Goal: Information Seeking & Learning: Find specific fact

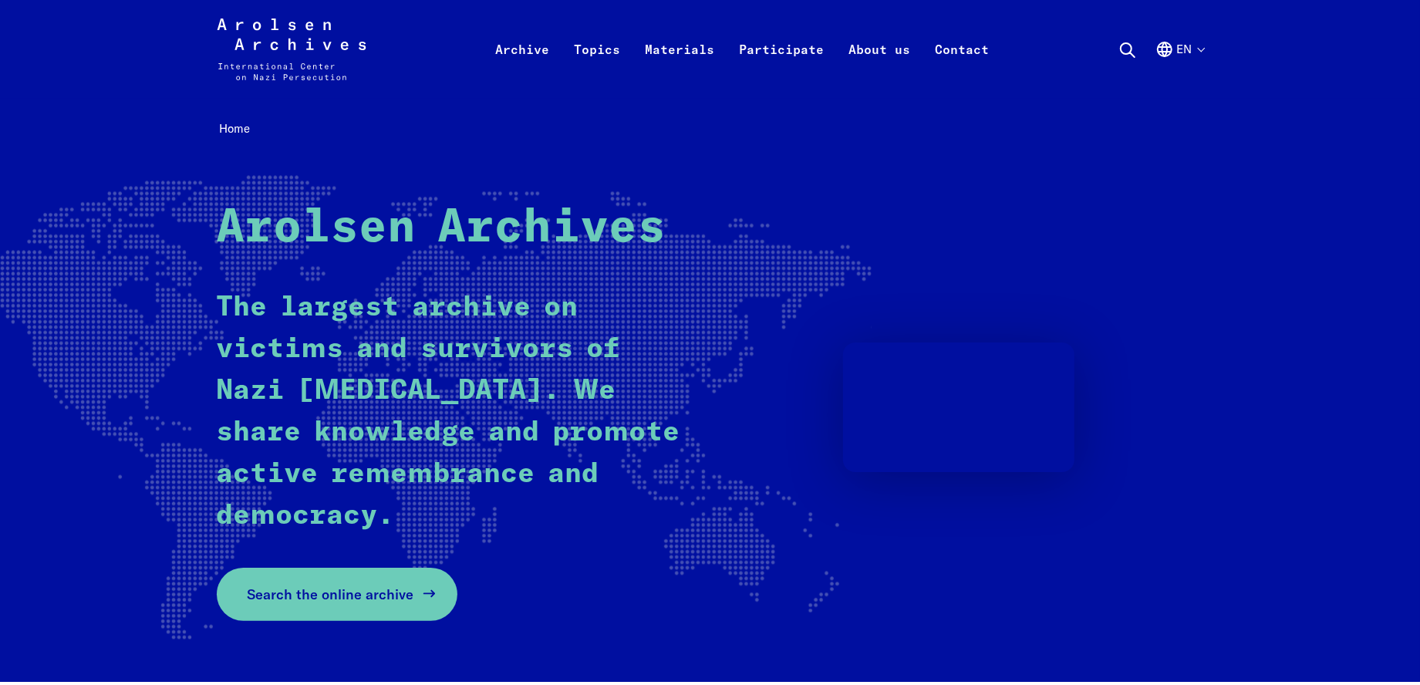
click at [343, 601] on span "Search the online archive" at bounding box center [331, 594] width 167 height 21
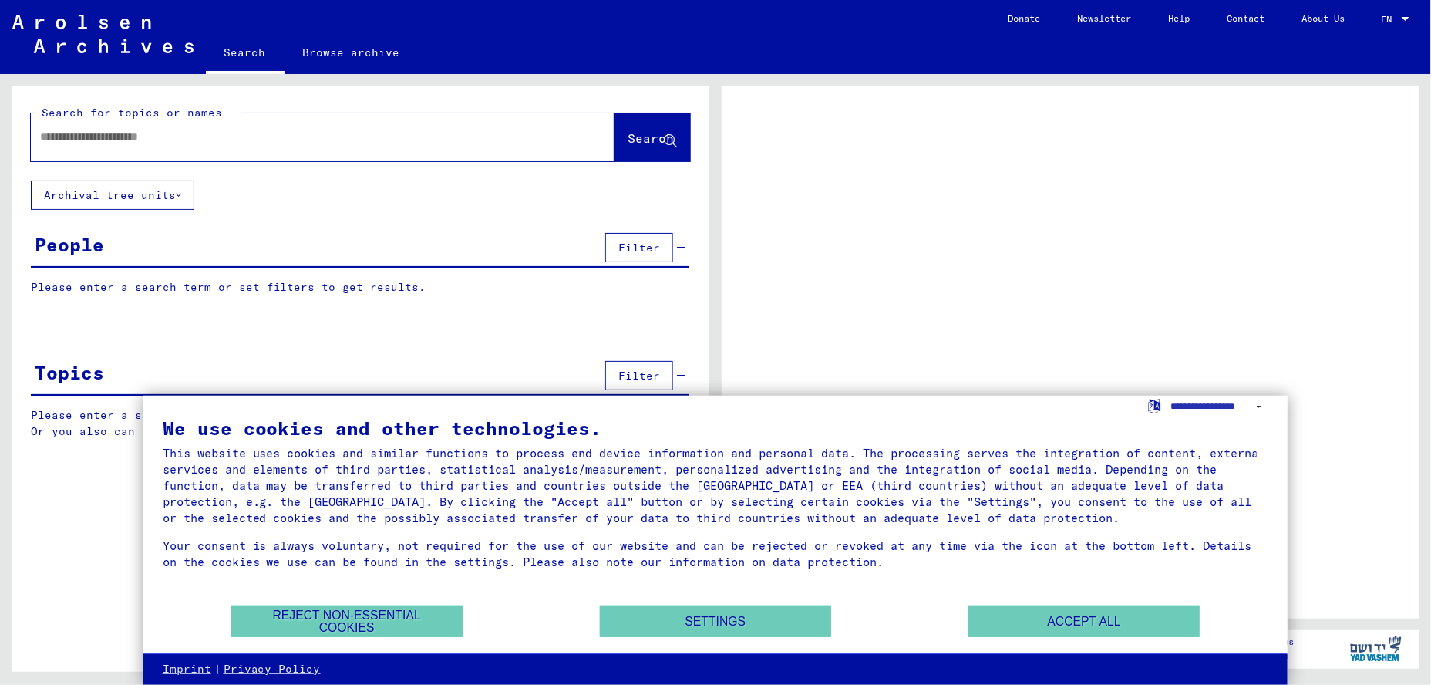
click at [117, 133] on input "text" at bounding box center [308, 137] width 537 height 16
type input "**********"
click at [1067, 614] on button "Accept all" at bounding box center [1083, 621] width 231 height 32
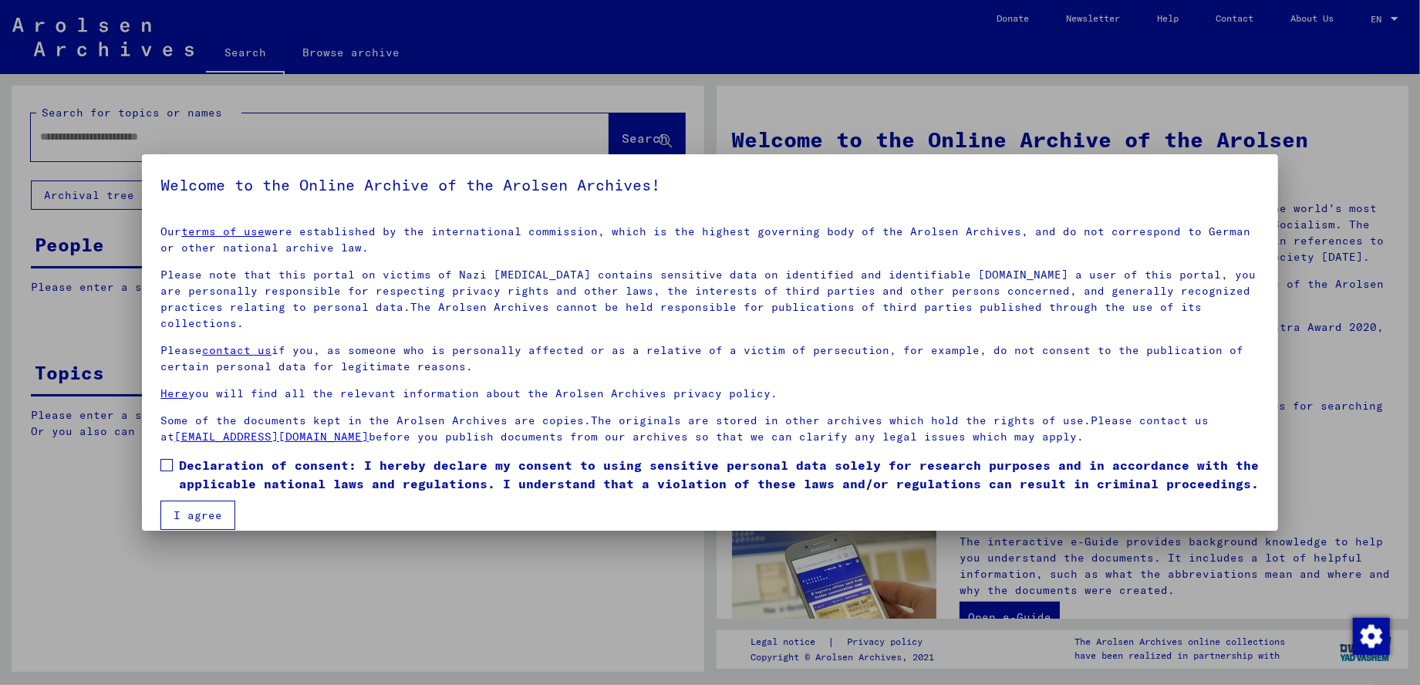
click at [162, 459] on span at bounding box center [166, 465] width 12 height 12
click at [179, 500] on button "I agree" at bounding box center [197, 514] width 75 height 29
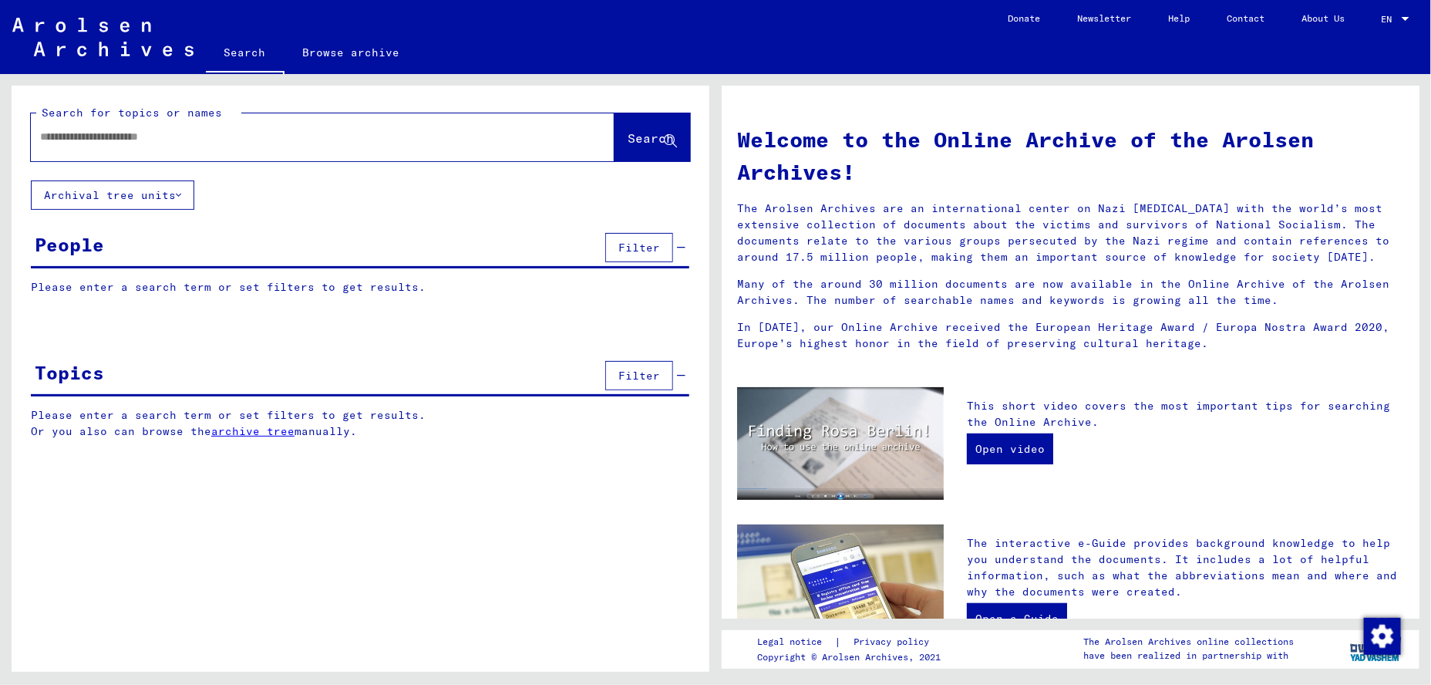
click at [633, 248] on span "Filter" at bounding box center [639, 248] width 42 height 14
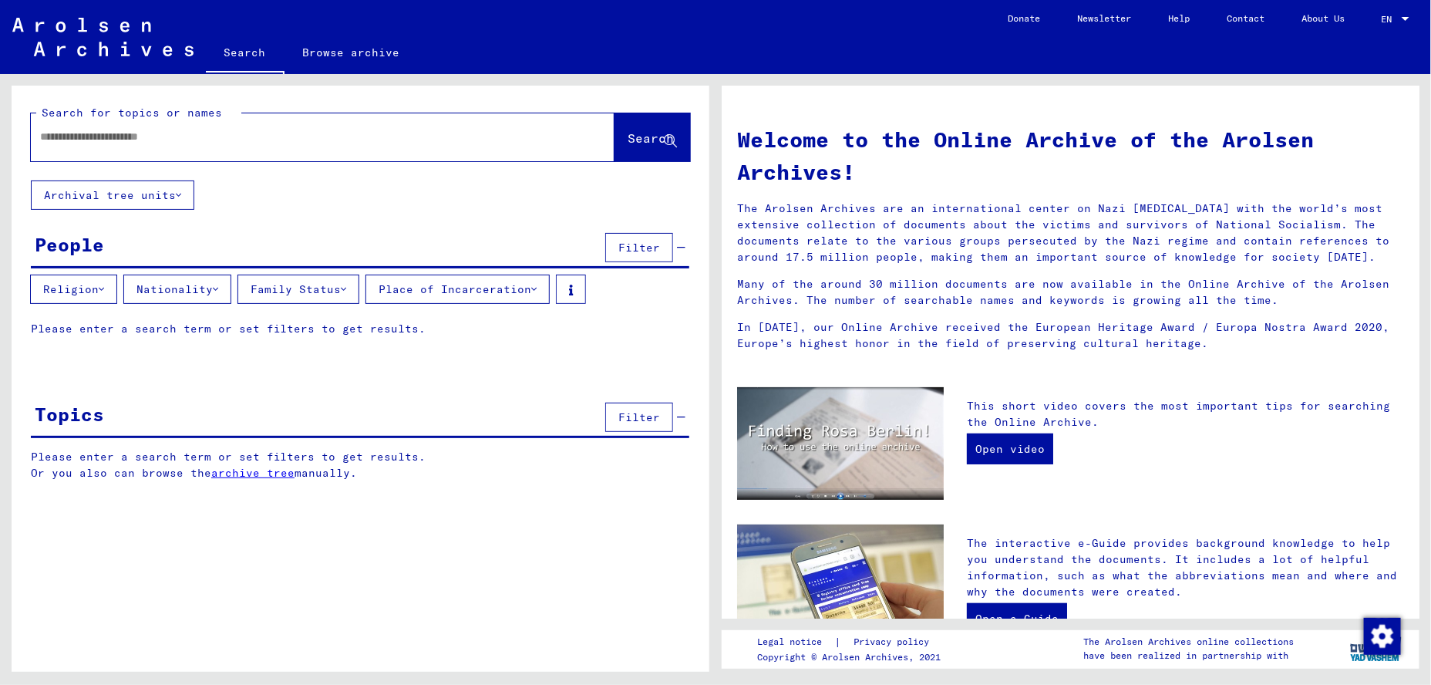
click at [246, 136] on input "text" at bounding box center [304, 137] width 528 height 16
type input "**********"
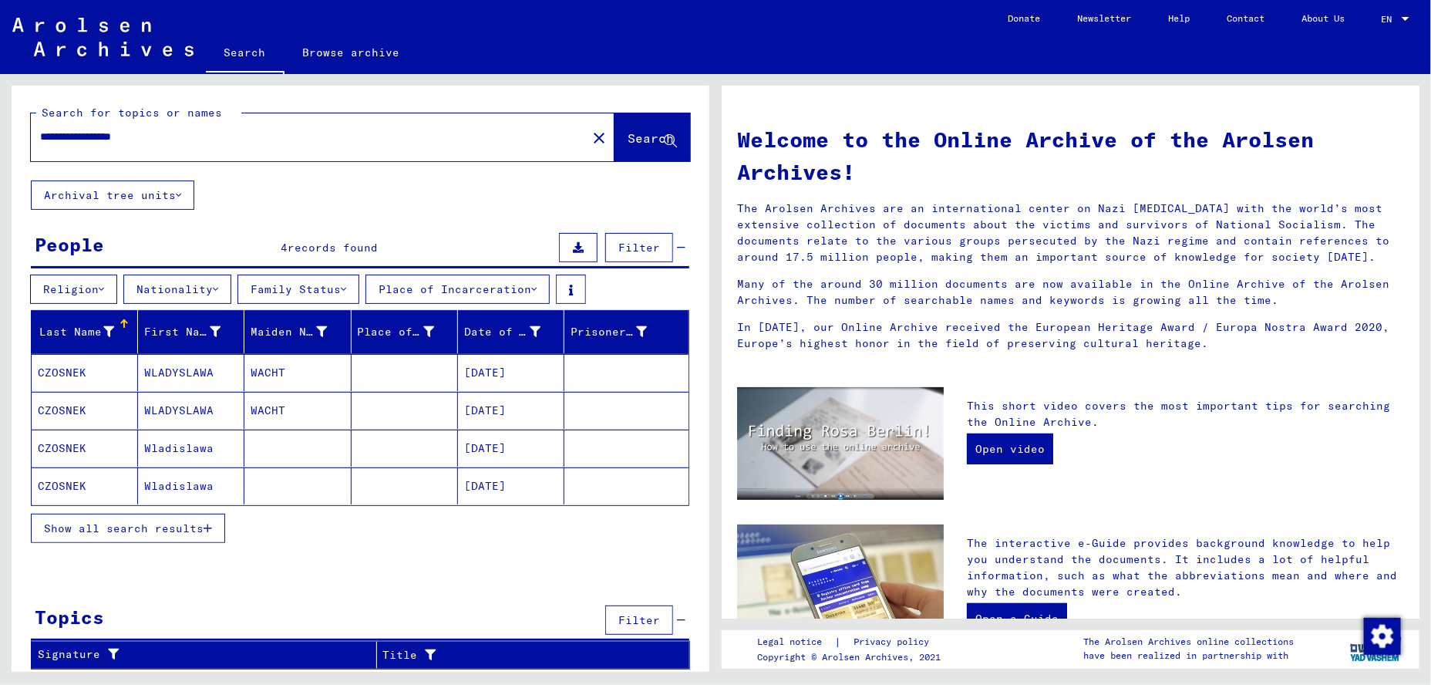
click at [281, 370] on mat-cell "WACHT" at bounding box center [297, 372] width 106 height 37
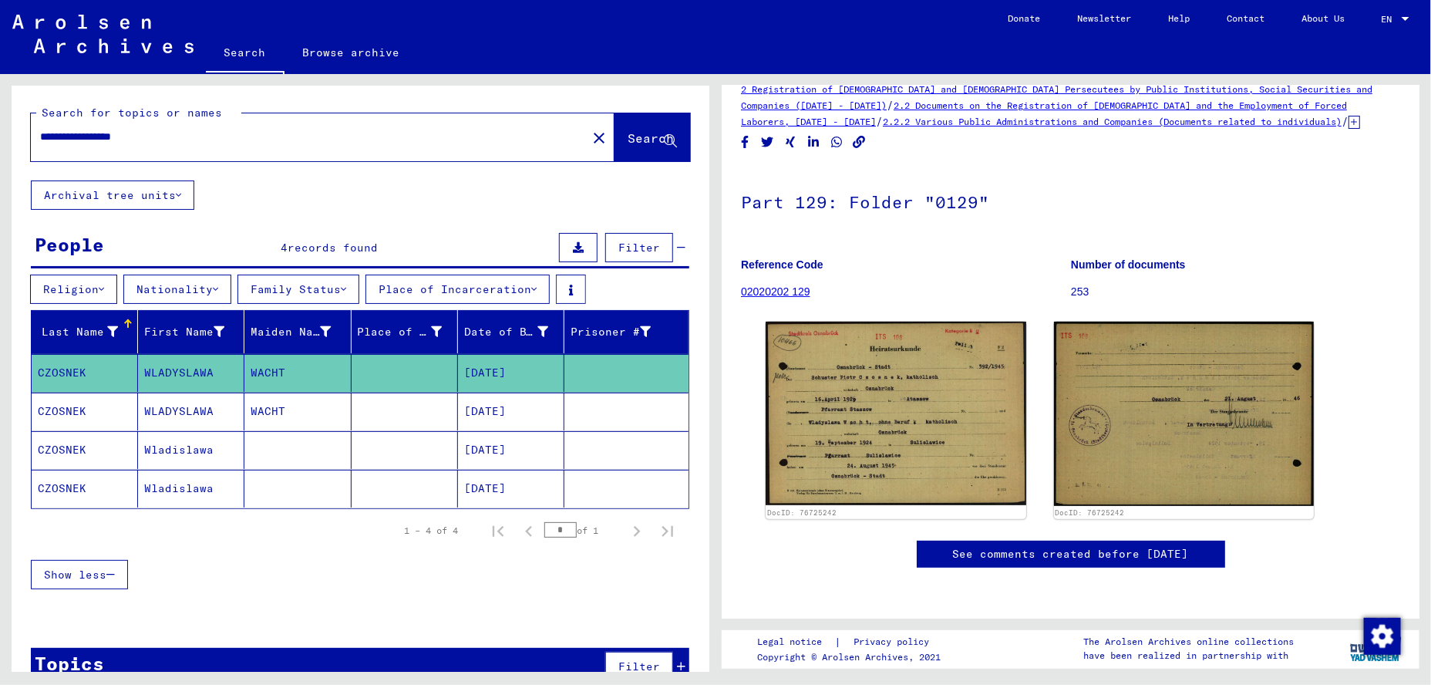
scroll to position [77, 0]
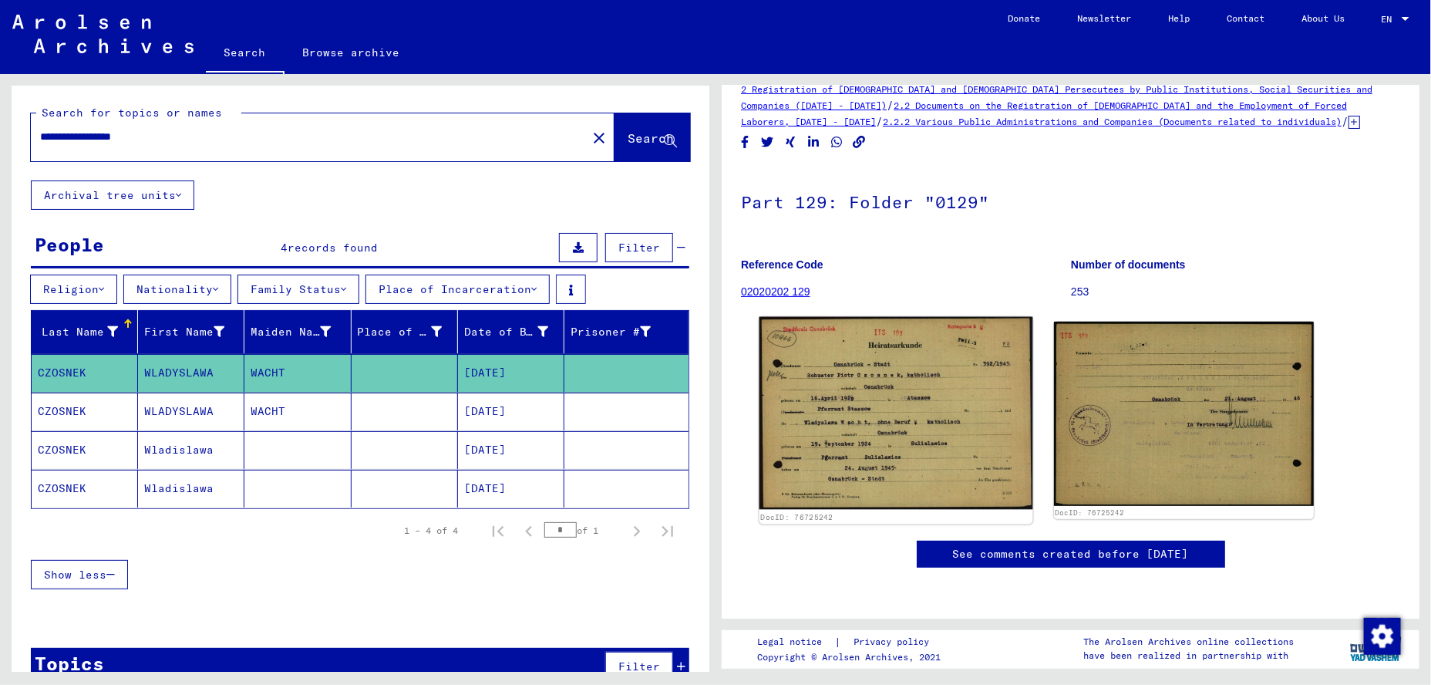
click at [955, 368] on img at bounding box center [896, 413] width 273 height 193
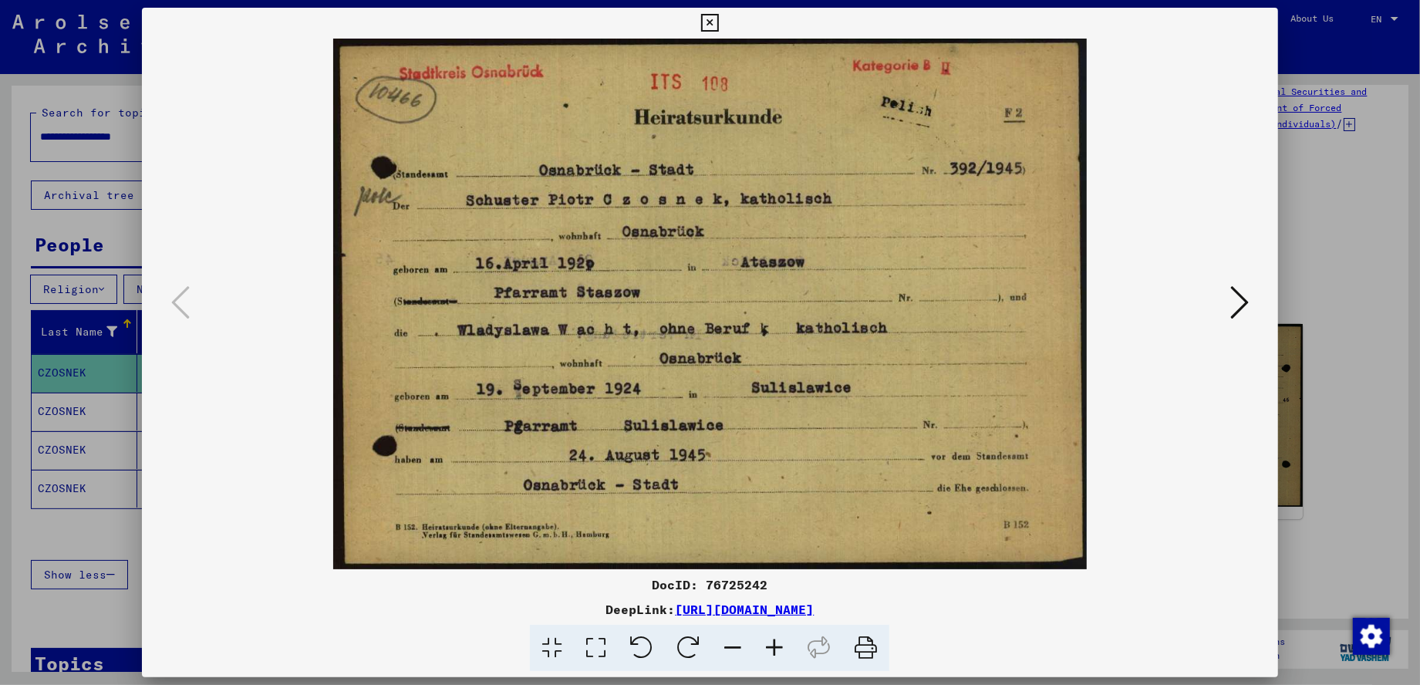
click at [1319, 136] on div at bounding box center [710, 342] width 1420 height 685
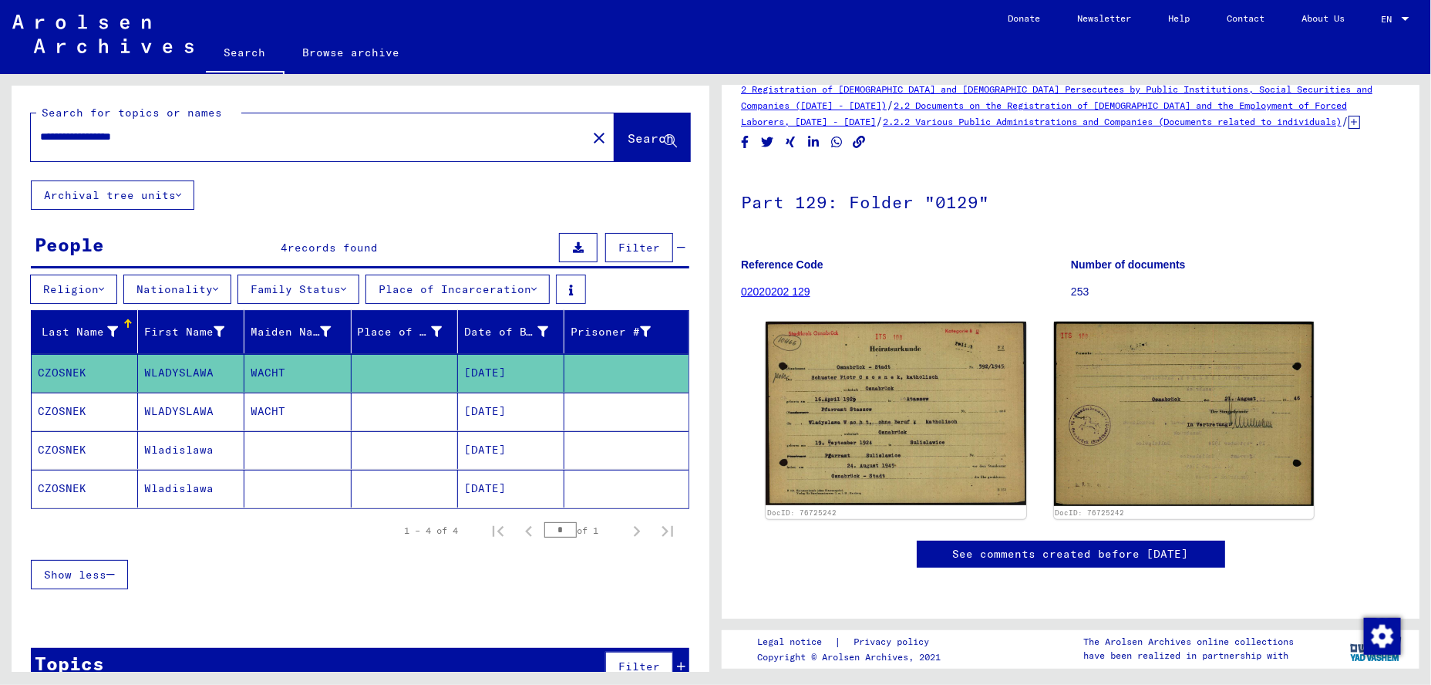
click at [427, 407] on mat-cell at bounding box center [405, 411] width 106 height 38
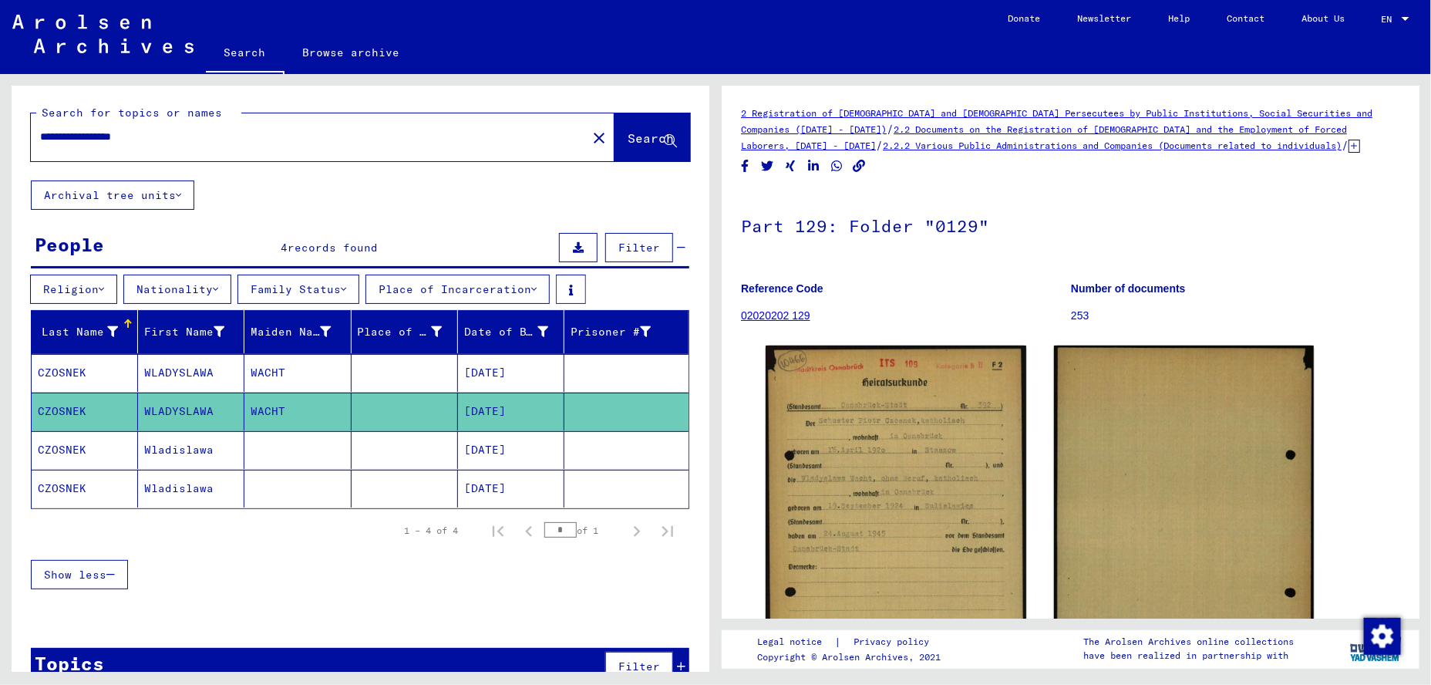
click at [424, 444] on mat-cell at bounding box center [405, 450] width 106 height 38
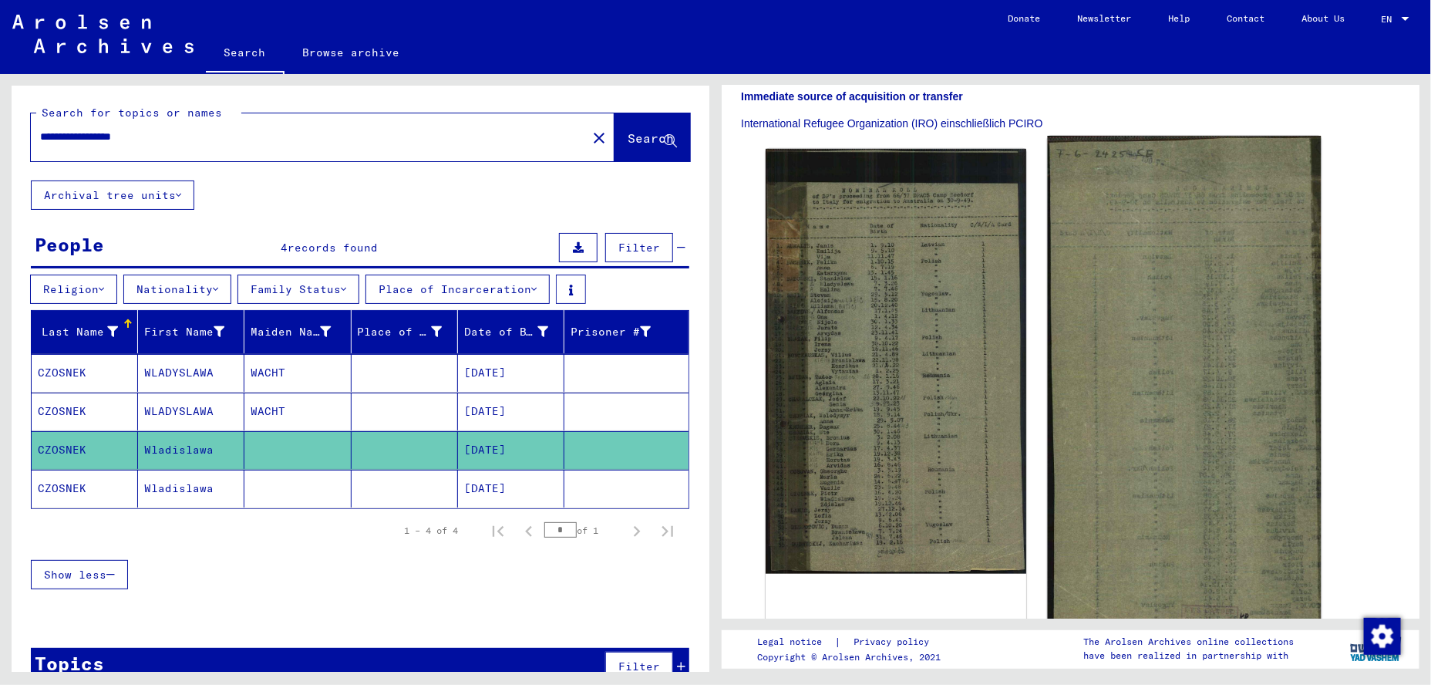
scroll to position [463, 0]
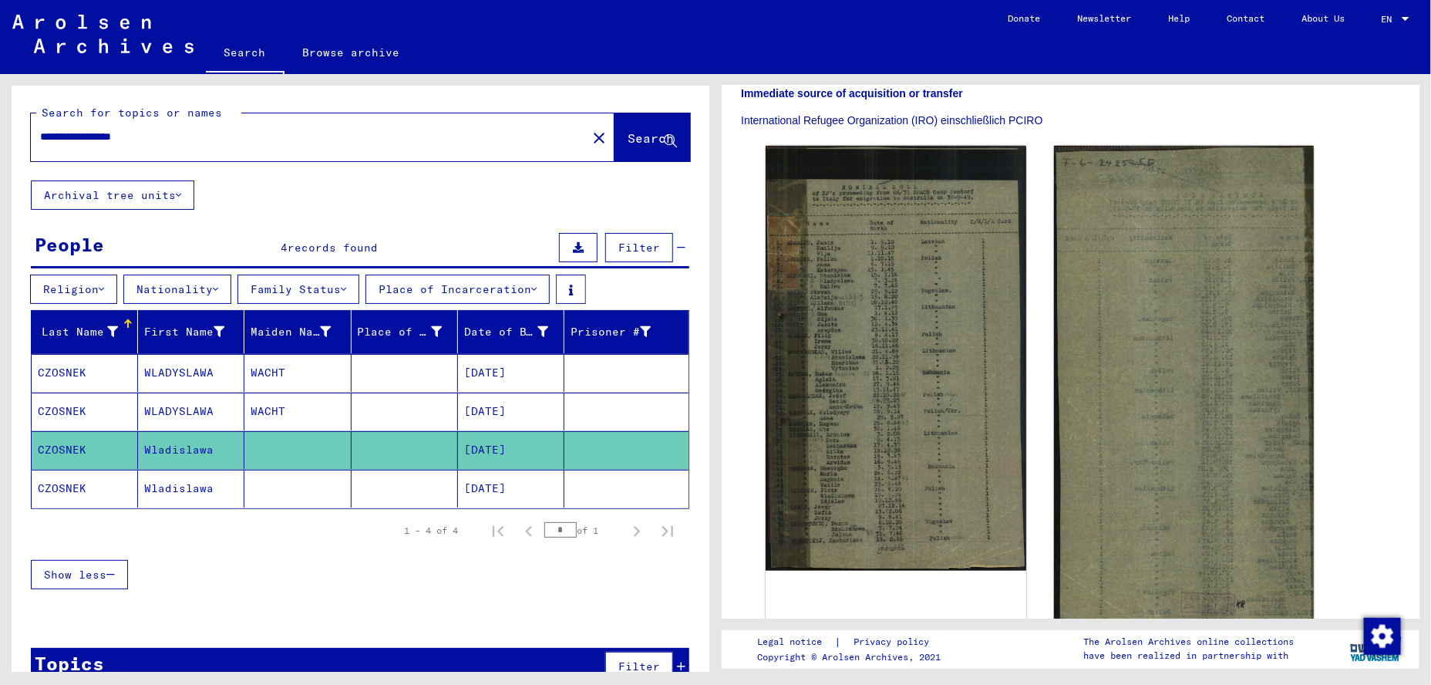
click at [398, 492] on mat-cell at bounding box center [405, 489] width 106 height 38
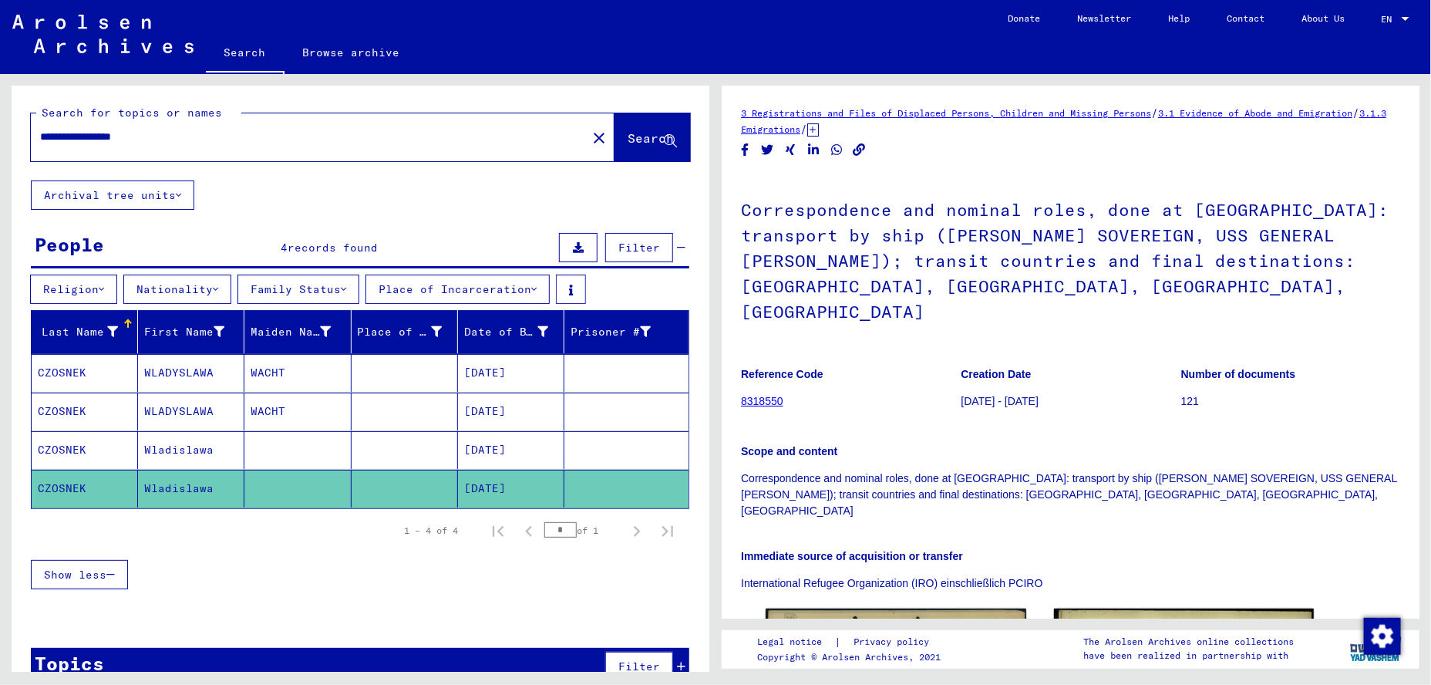
click at [628, 246] on span "Filter" at bounding box center [639, 248] width 42 height 14
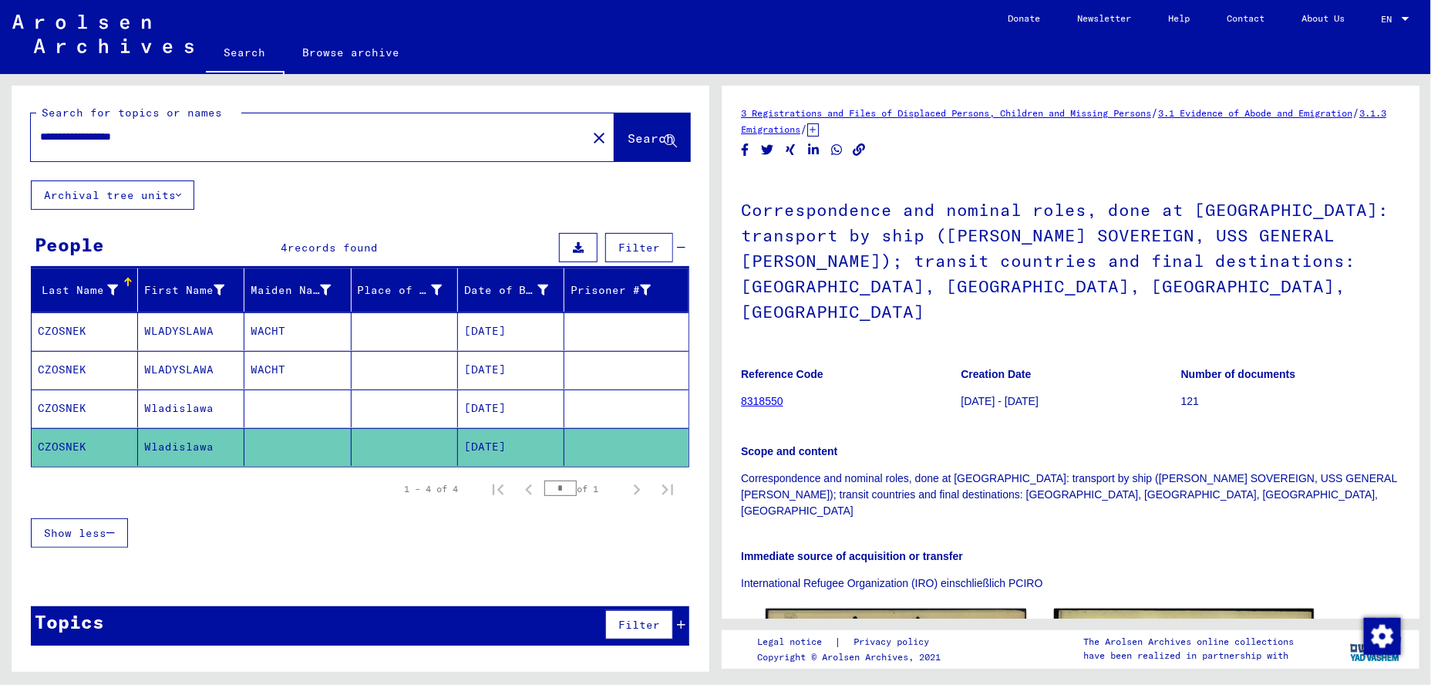
click at [628, 246] on span "Filter" at bounding box center [639, 248] width 42 height 14
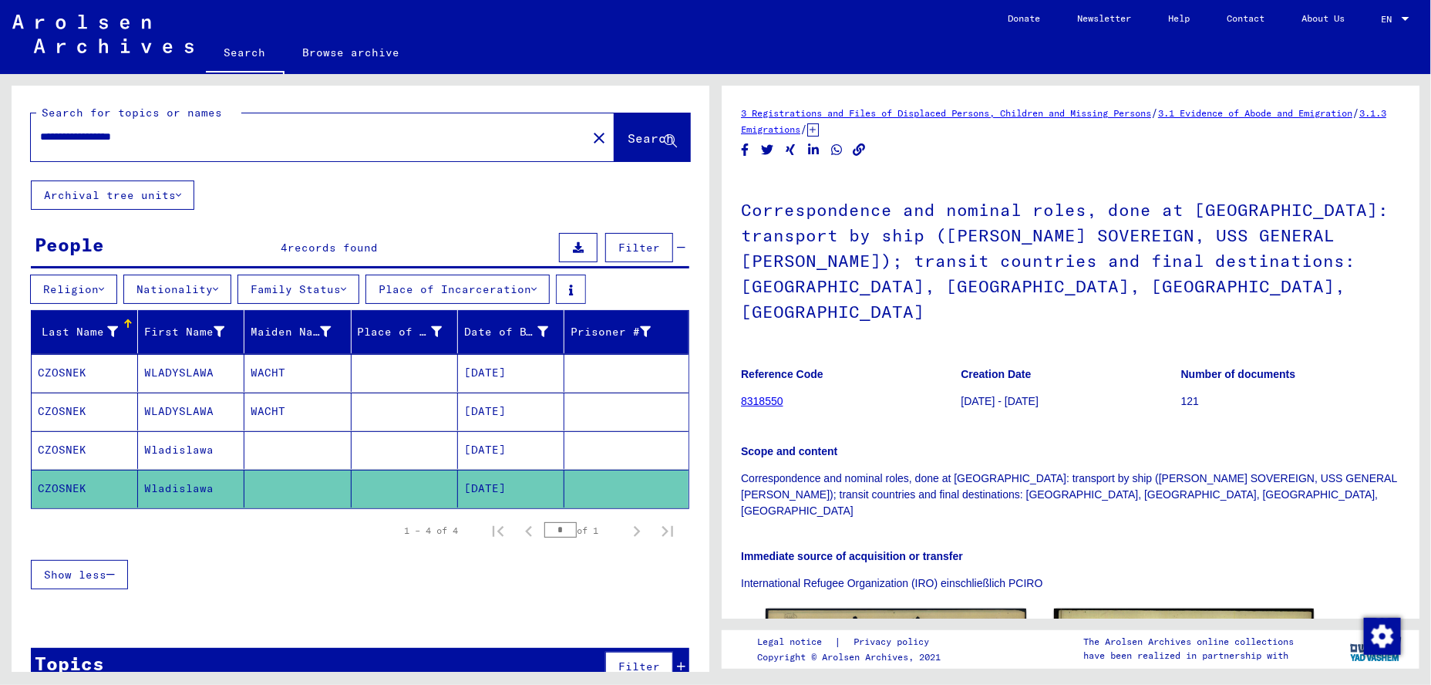
click at [509, 286] on button "Place of Incarceration" at bounding box center [457, 289] width 184 height 29
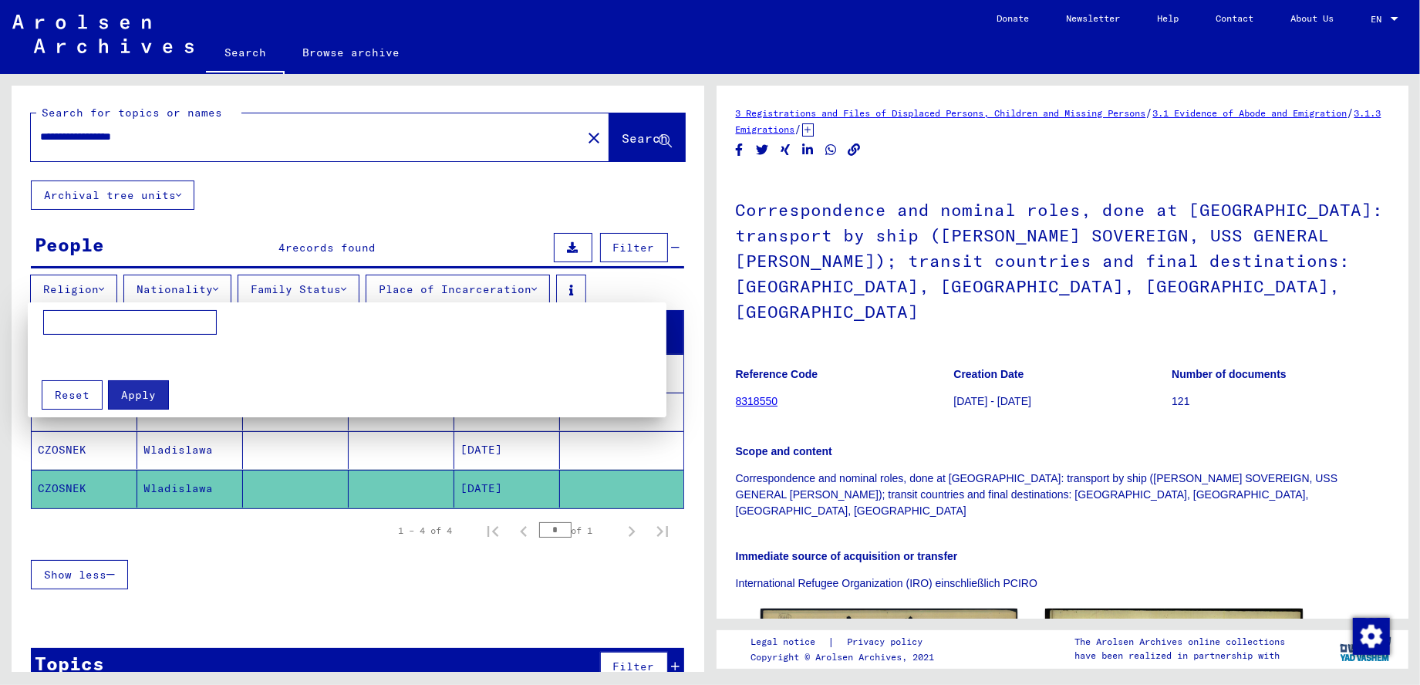
click at [333, 283] on div at bounding box center [710, 342] width 1420 height 685
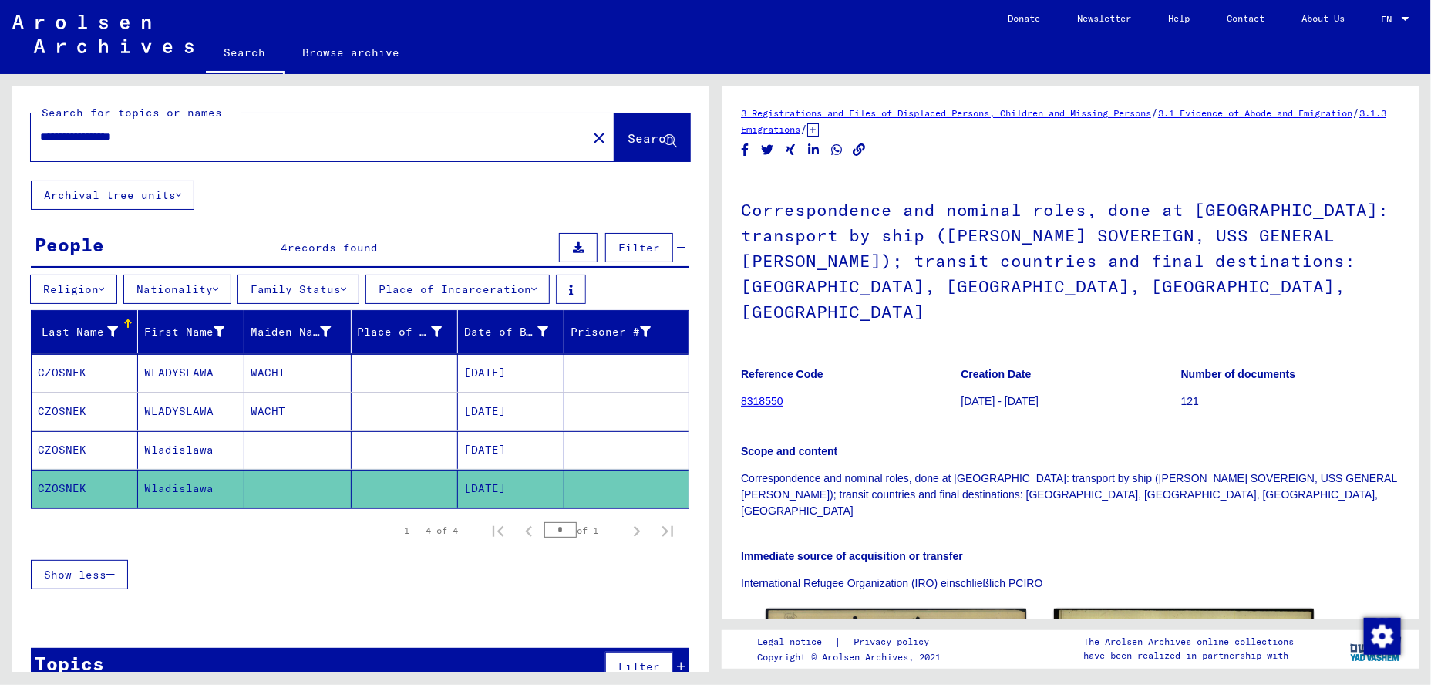
click at [333, 283] on button "Family Status" at bounding box center [298, 289] width 122 height 29
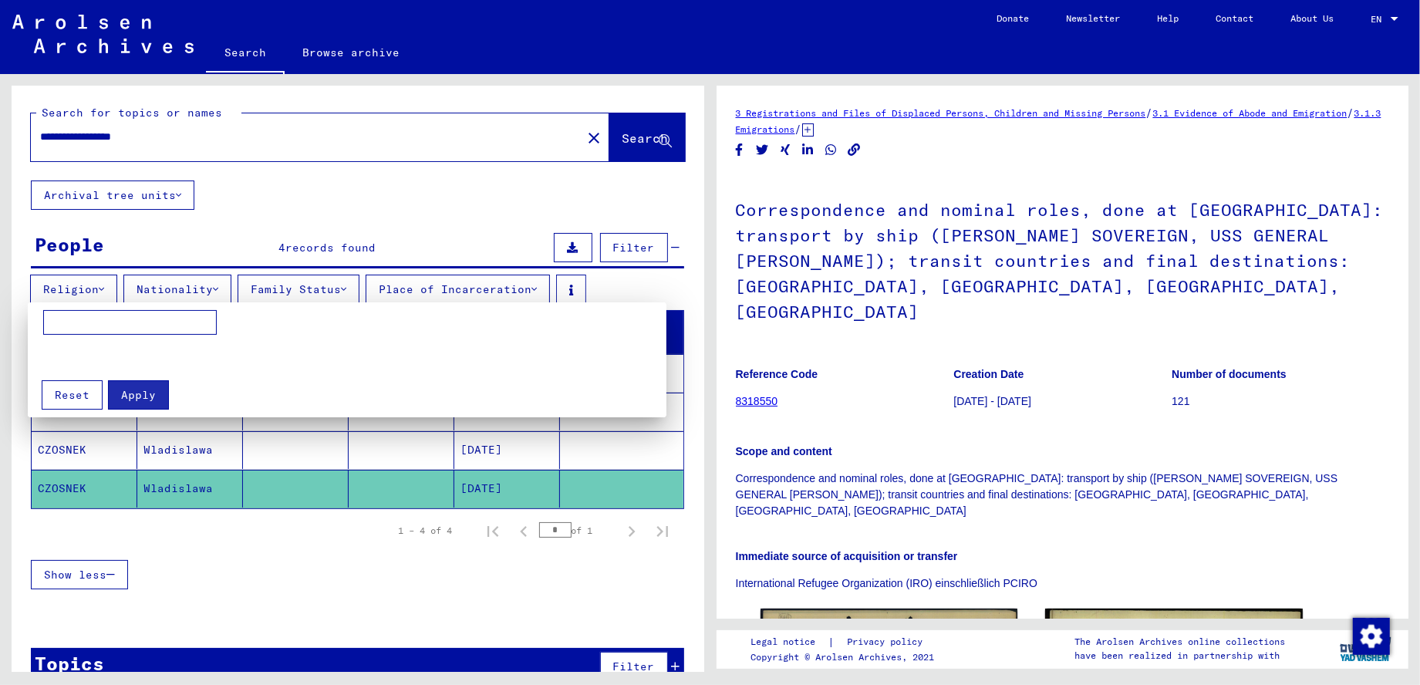
click at [216, 288] on div at bounding box center [710, 342] width 1420 height 685
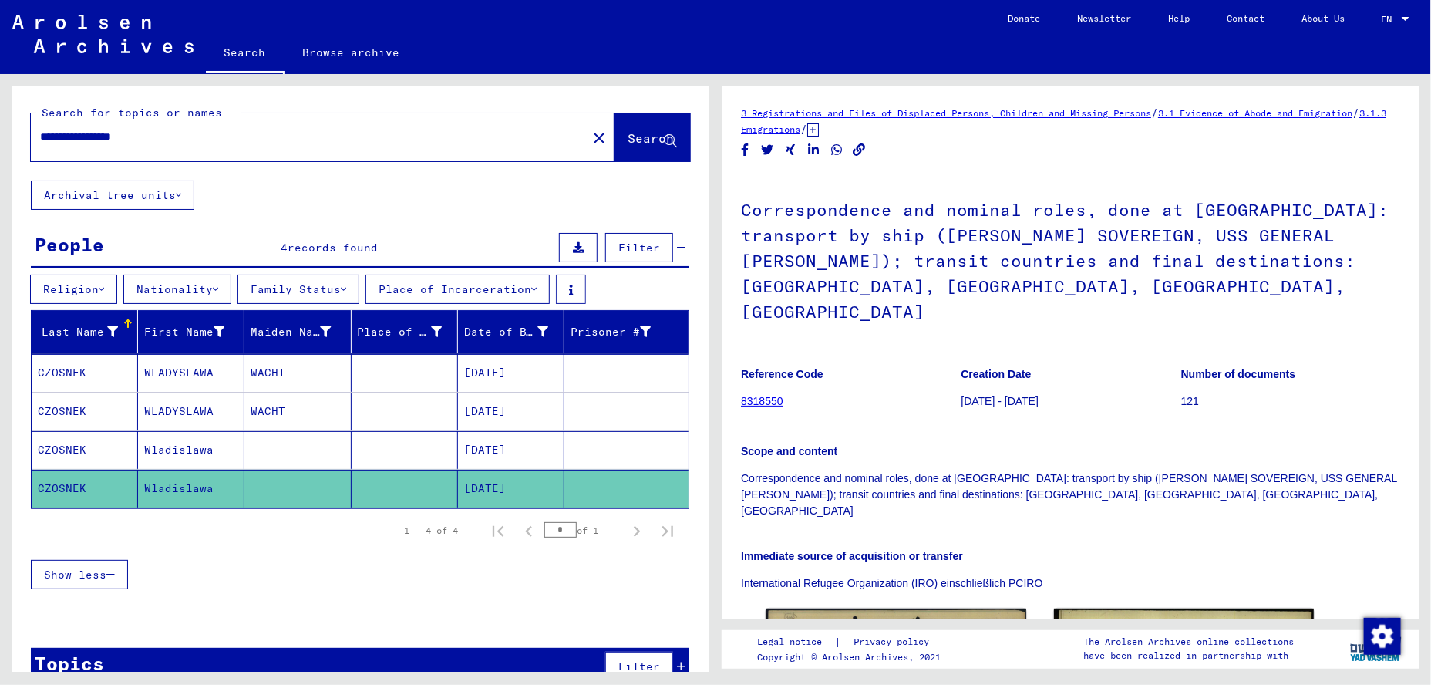
click at [326, 373] on mat-cell "WACHT" at bounding box center [297, 373] width 106 height 38
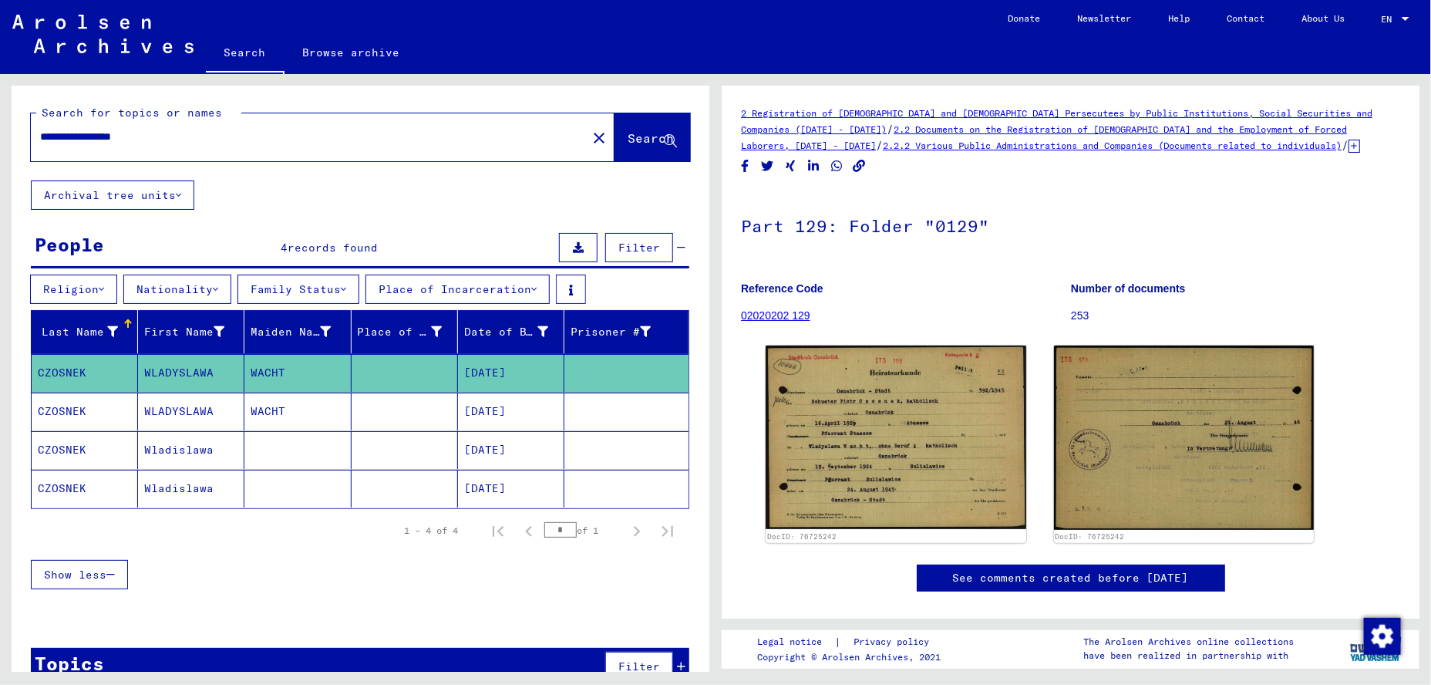
click at [584, 570] on div "Show less" at bounding box center [360, 574] width 658 height 45
